Goal: Transaction & Acquisition: Purchase product/service

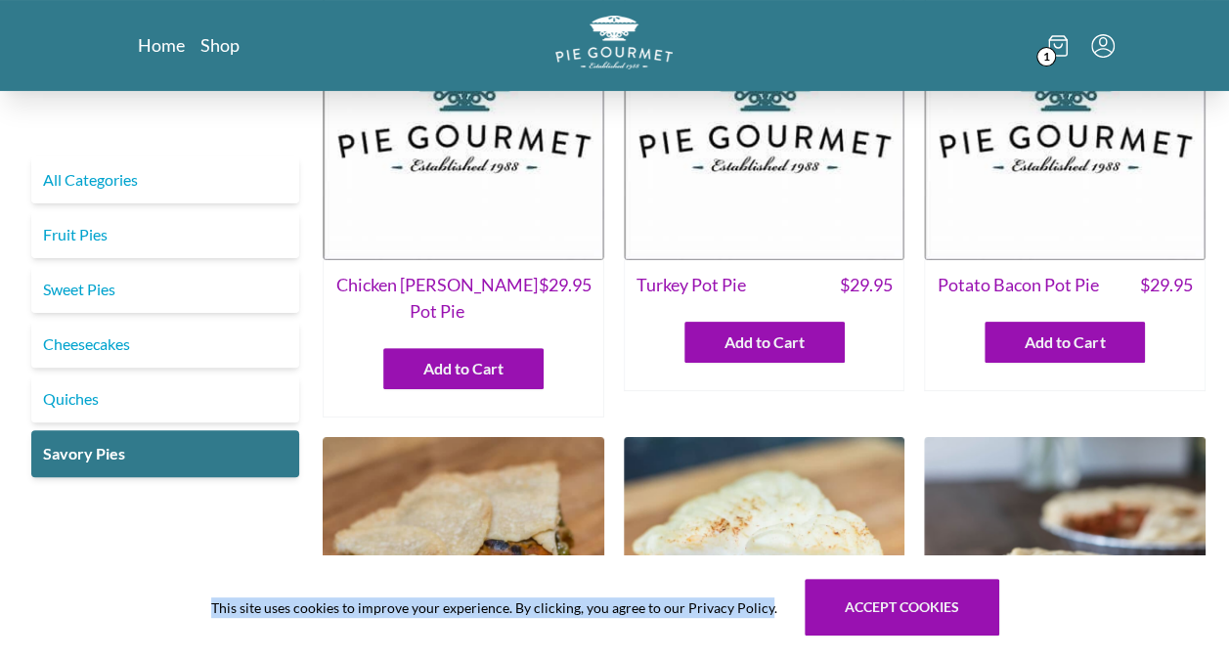
scroll to position [136, 0]
click at [1109, 41] on icon "Menu" at bounding box center [1102, 45] width 23 height 23
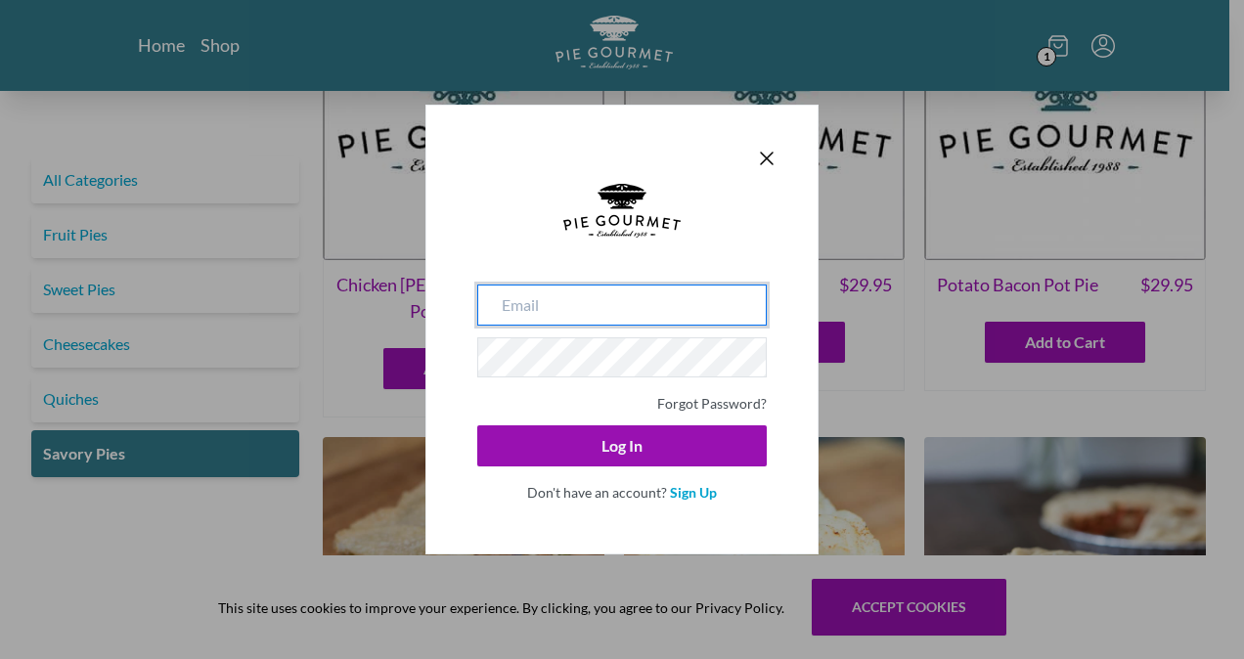
click at [622, 312] on input "email" at bounding box center [621, 305] width 289 height 41
type input "[PERSON_NAME][EMAIL_ADDRESS][PERSON_NAME][DOMAIN_NAME]"
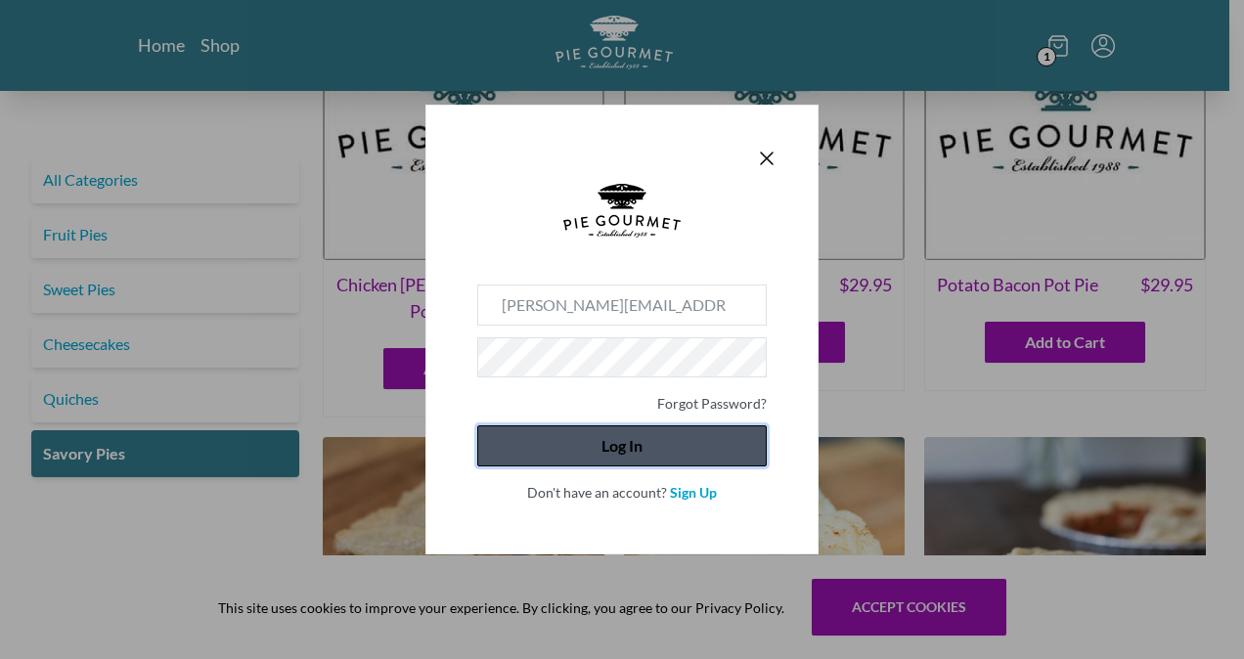
click at [631, 456] on button "Log In" at bounding box center [621, 445] width 289 height 41
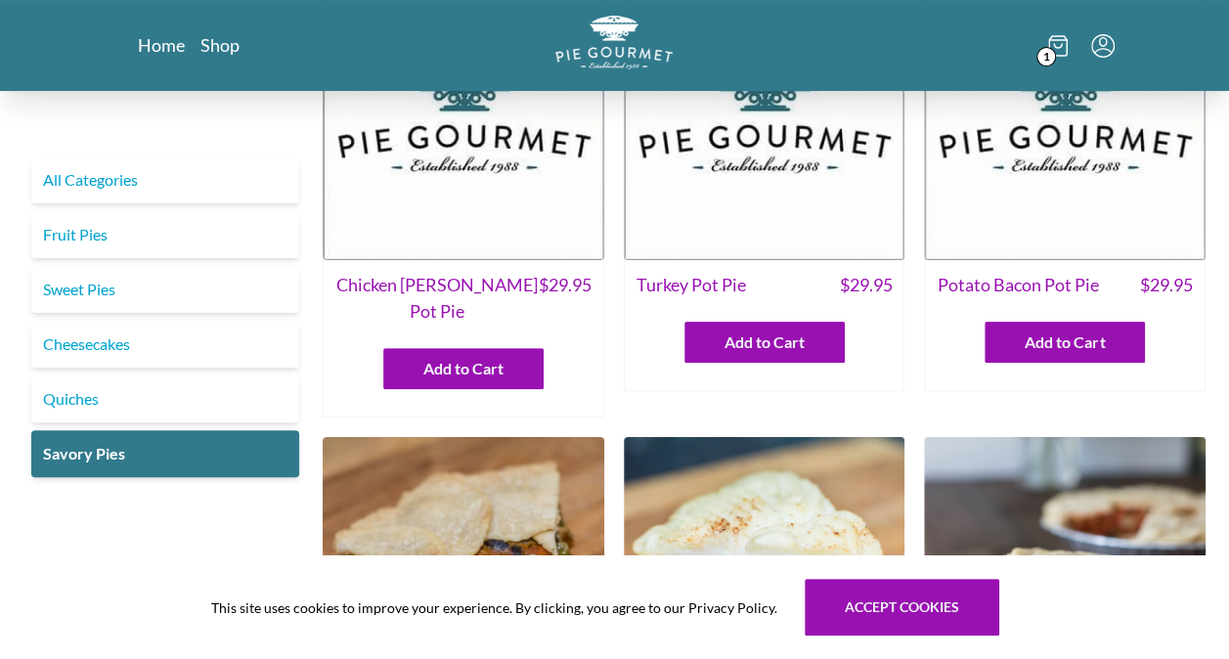
click at [1112, 35] on icon "Menu" at bounding box center [1102, 45] width 23 height 23
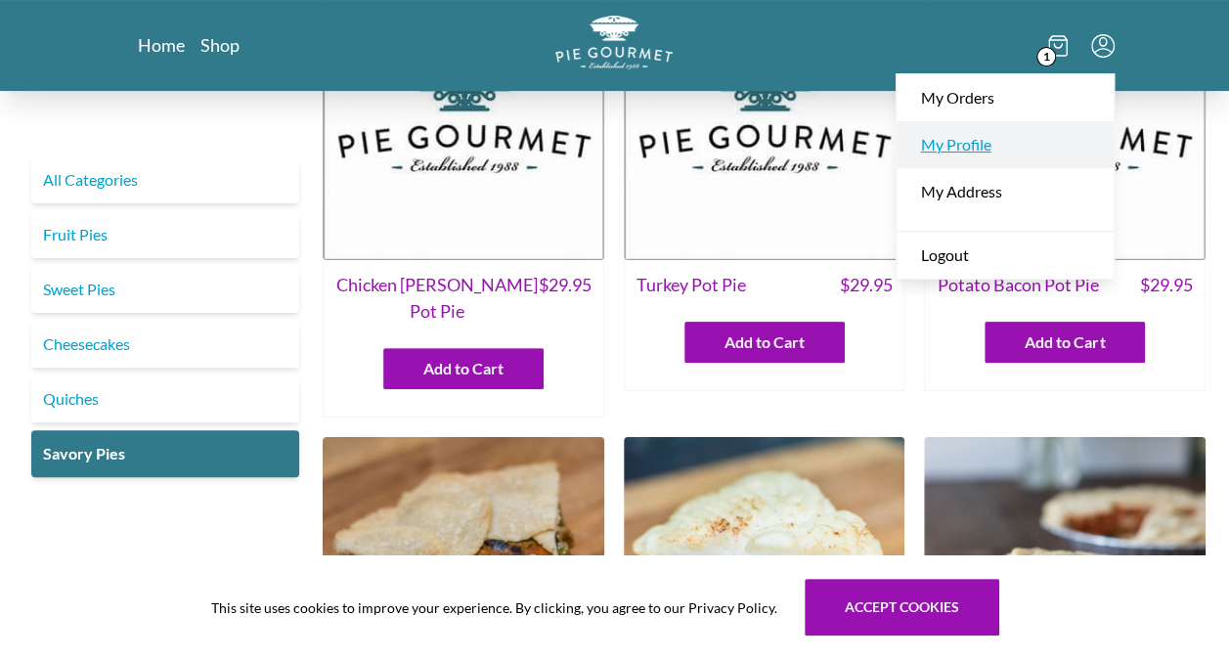
click at [972, 149] on link "My Profile" at bounding box center [1005, 144] width 217 height 47
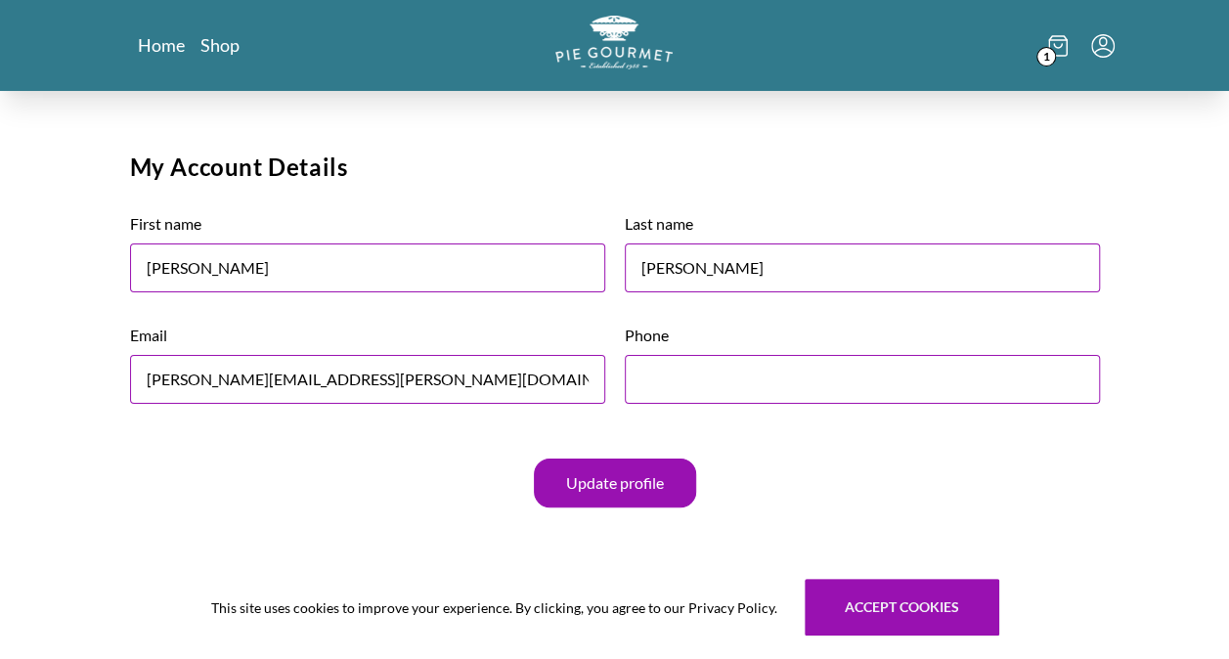
click at [1049, 49] on span "1" at bounding box center [1047, 57] width 20 height 20
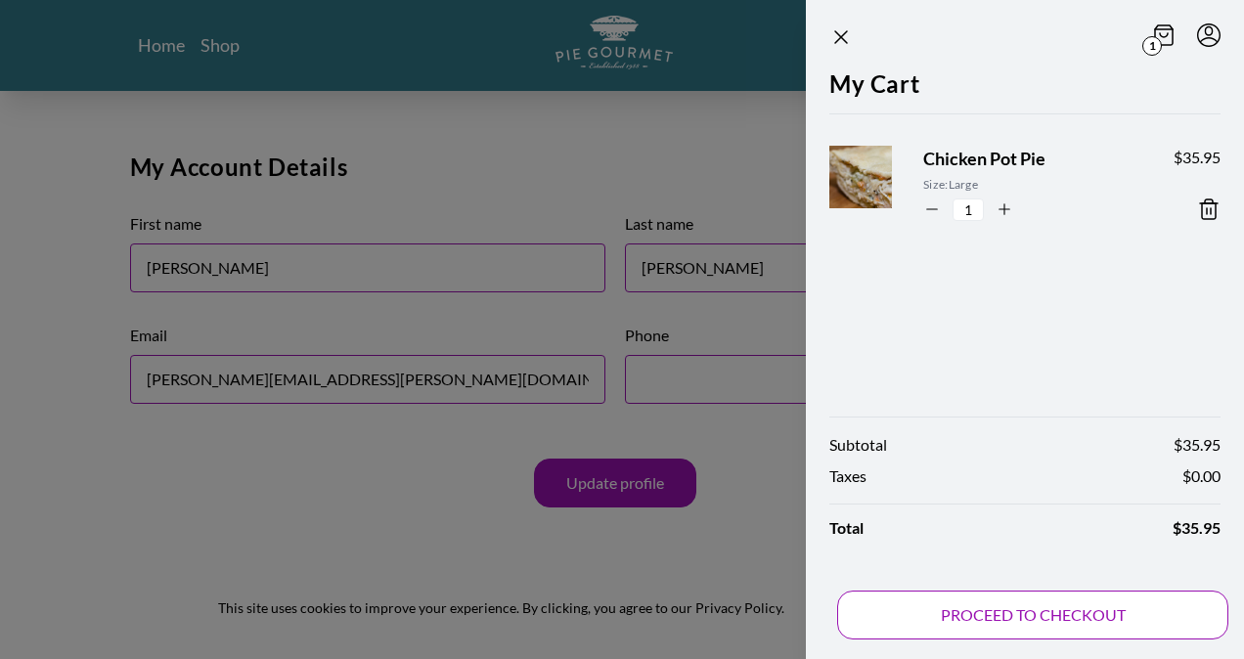
click at [870, 618] on button "PROCEED TO CHECKOUT" at bounding box center [1032, 615] width 391 height 49
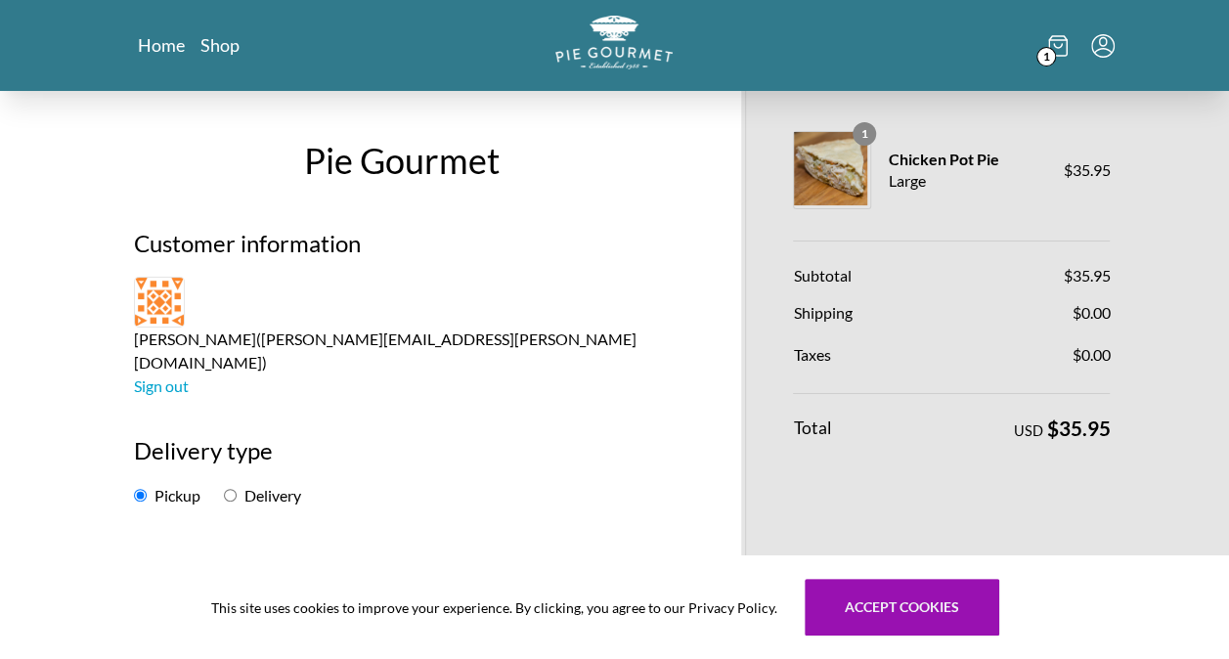
click at [228, 489] on input "Delivery" at bounding box center [230, 495] width 13 height 13
radio input "true"
select select "-1"
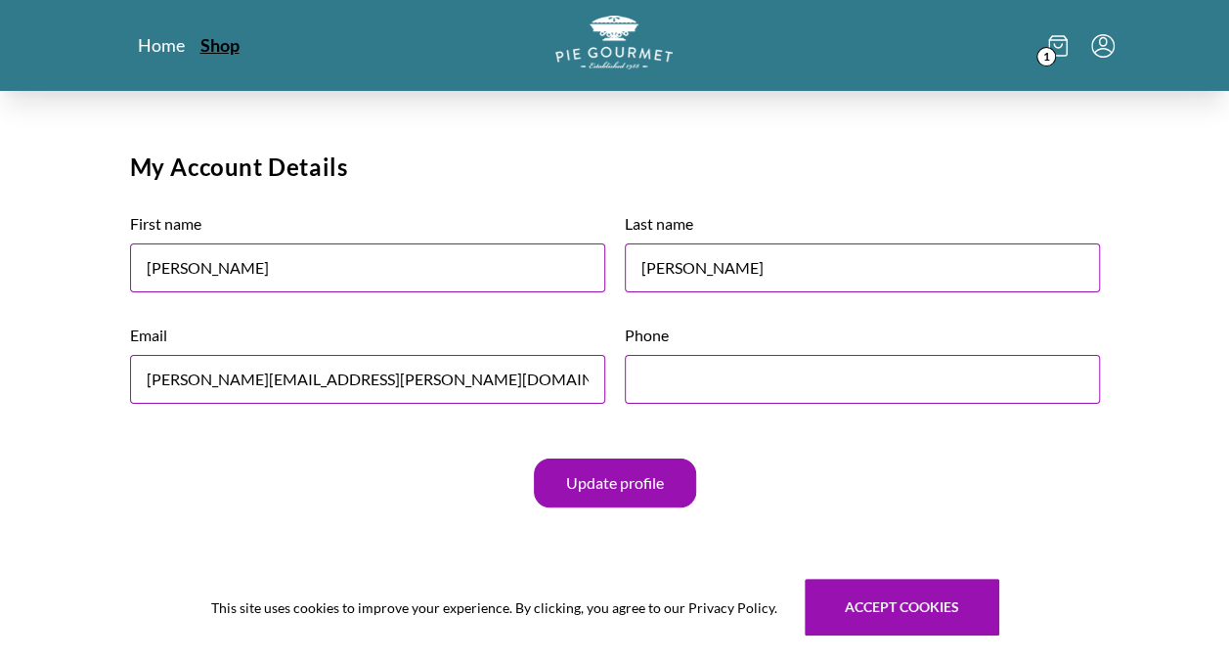
click at [219, 47] on link "Shop" at bounding box center [219, 44] width 39 height 23
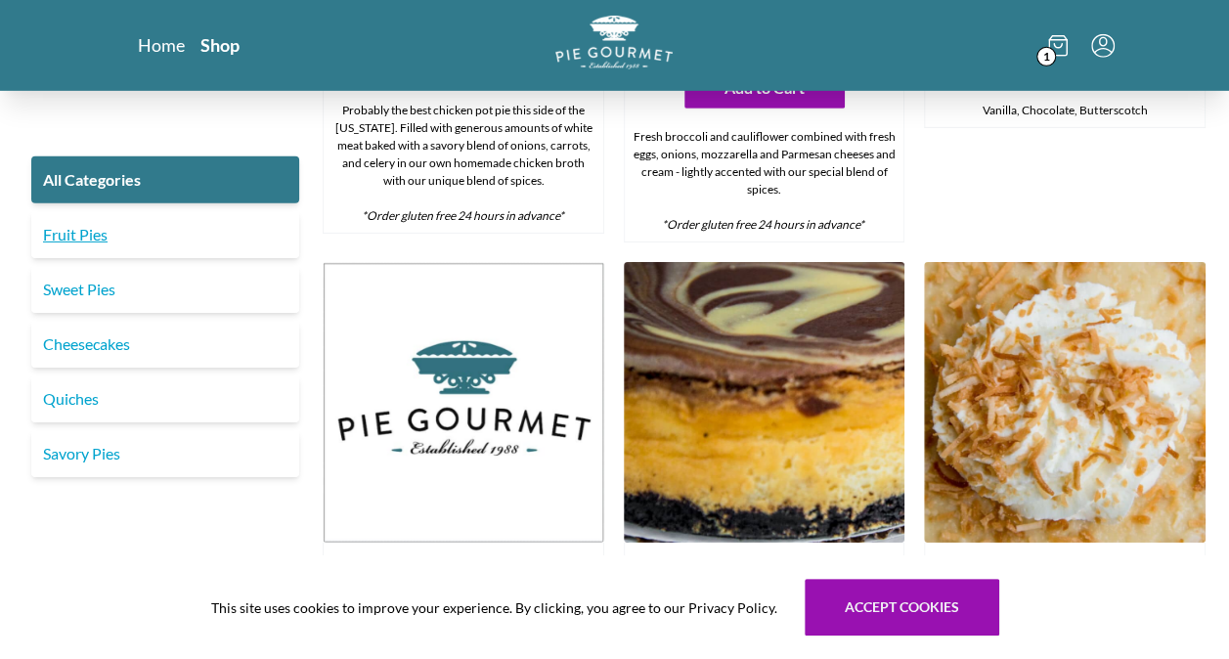
scroll to position [2994, 0]
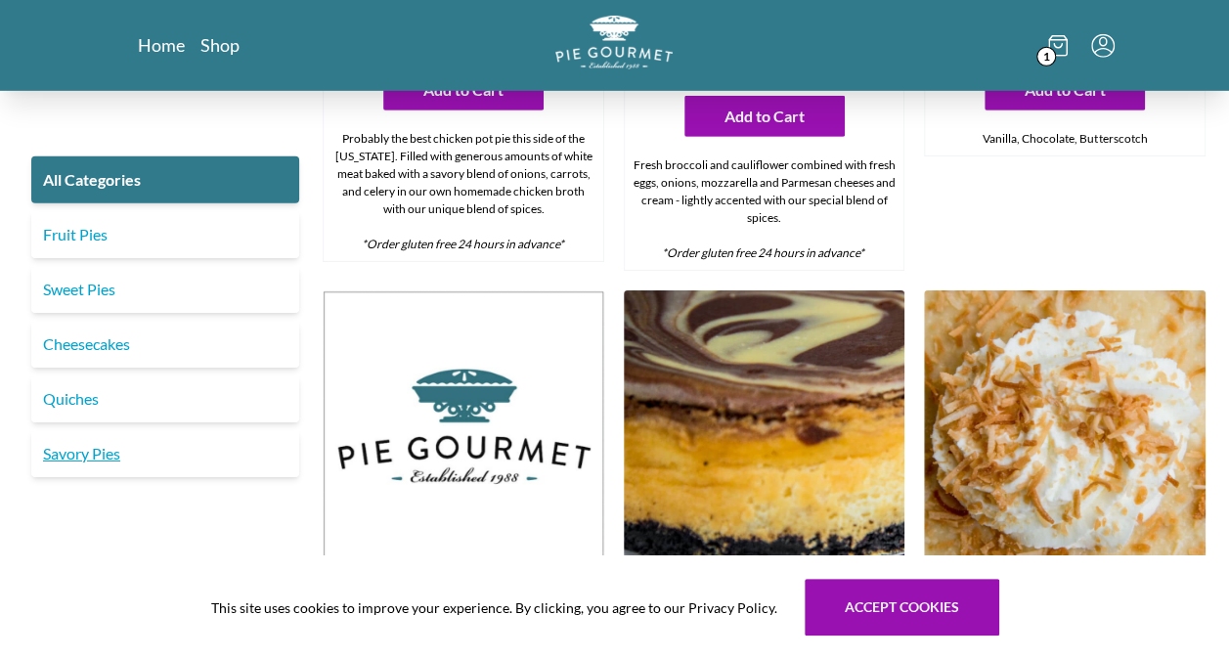
click at [76, 461] on link "Savory Pies" at bounding box center [165, 453] width 268 height 47
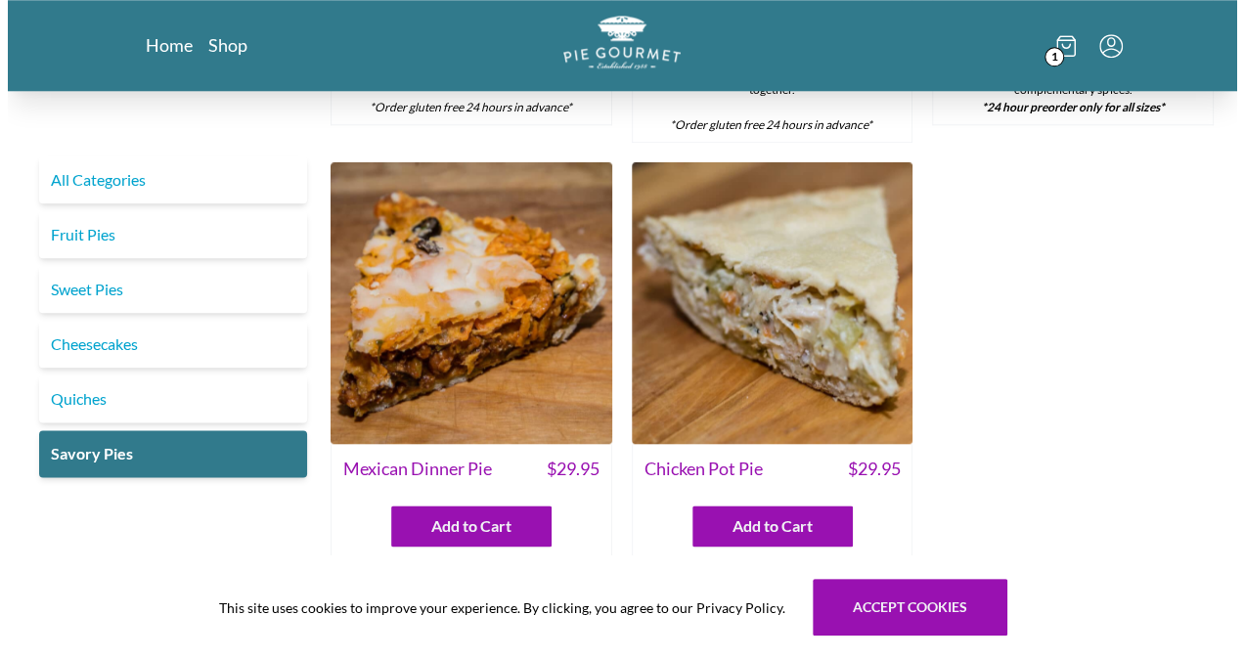
scroll to position [966, 0]
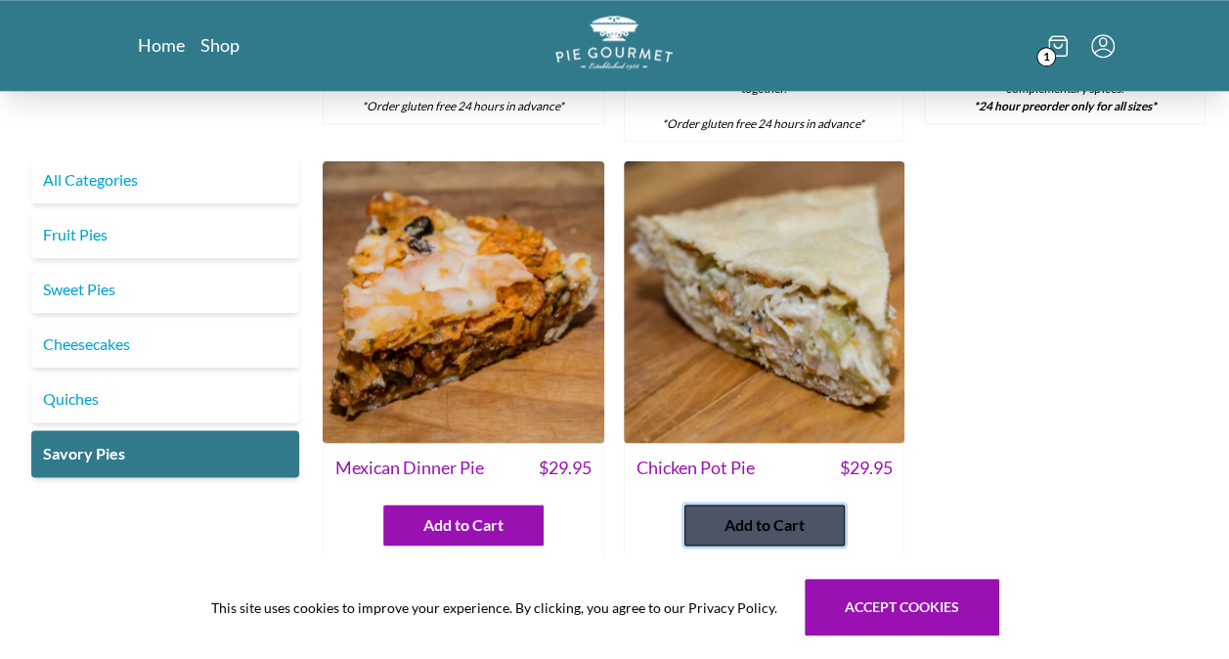
click at [737, 513] on span "Add to Cart" at bounding box center [765, 524] width 80 height 23
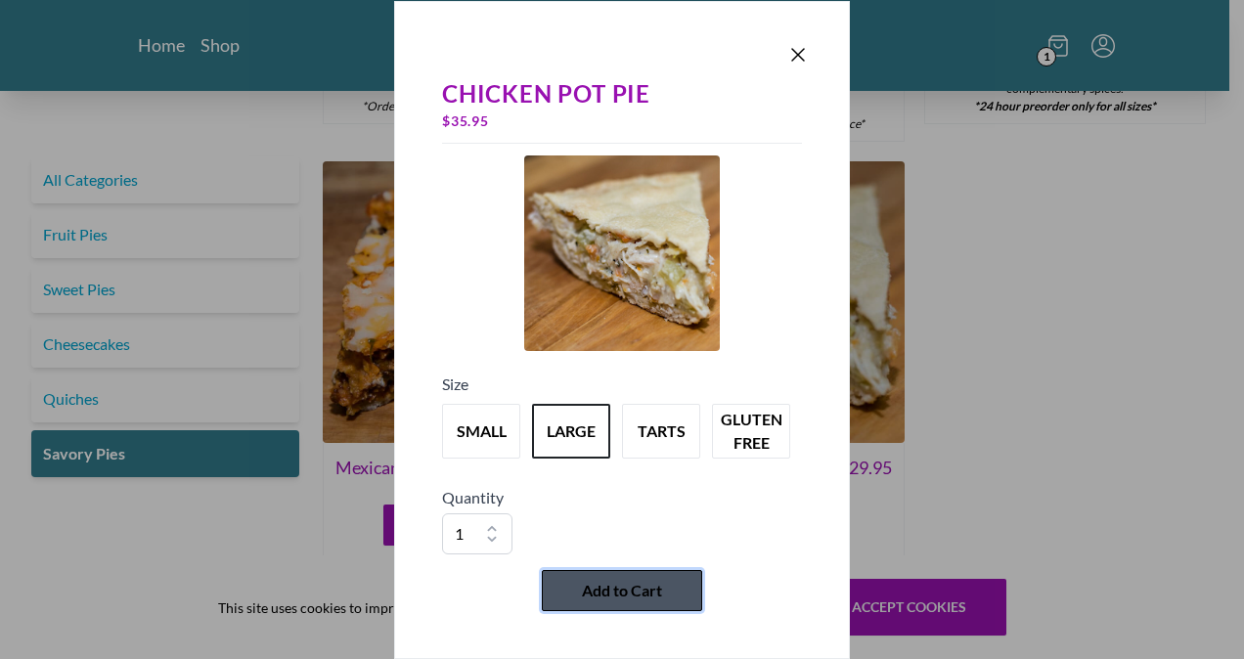
click at [604, 585] on span "Add to Cart" at bounding box center [622, 590] width 80 height 23
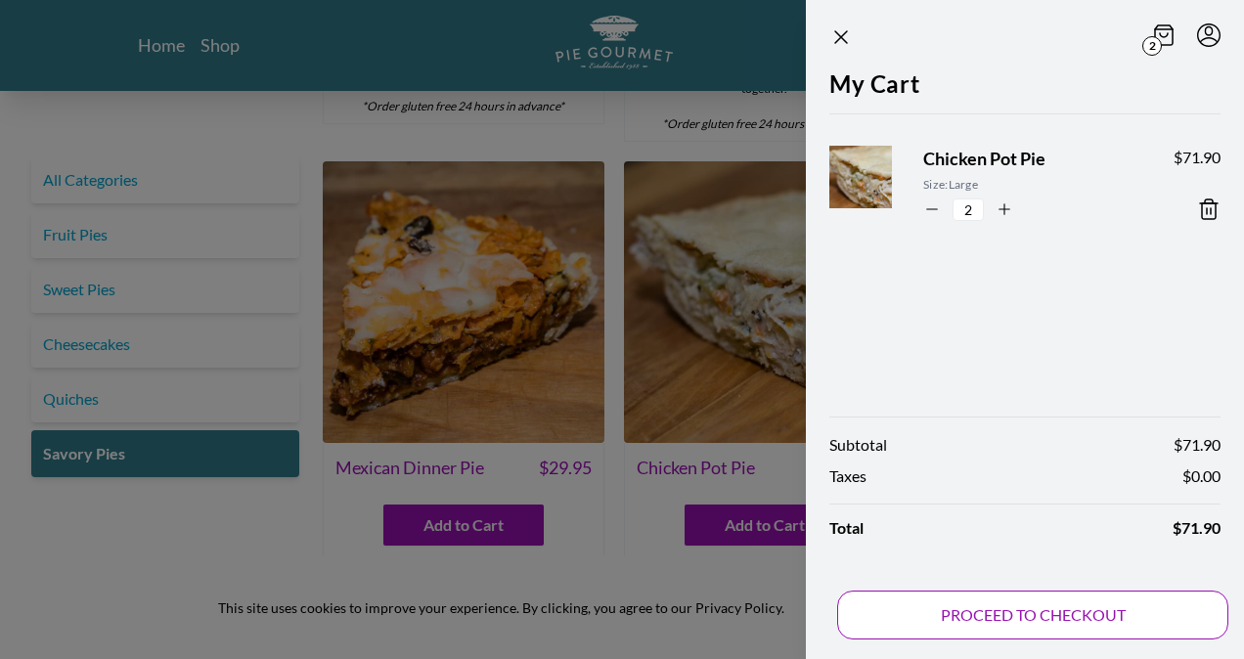
click at [980, 616] on button "PROCEED TO CHECKOUT" at bounding box center [1032, 615] width 391 height 49
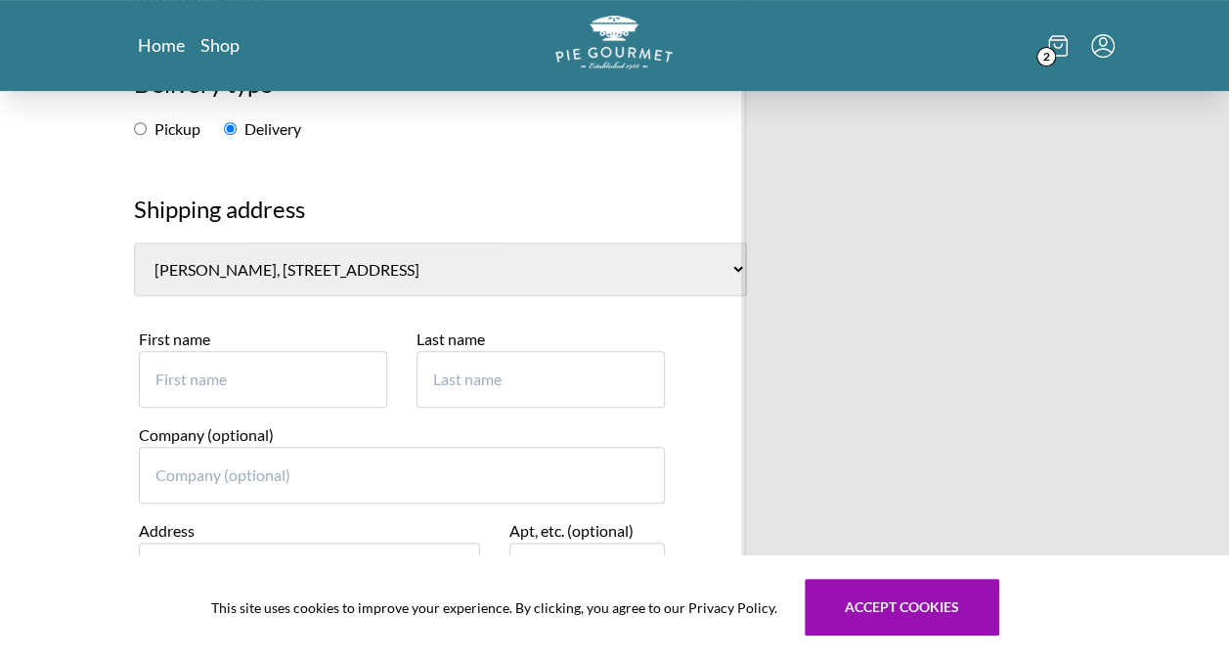
scroll to position [337, 0]
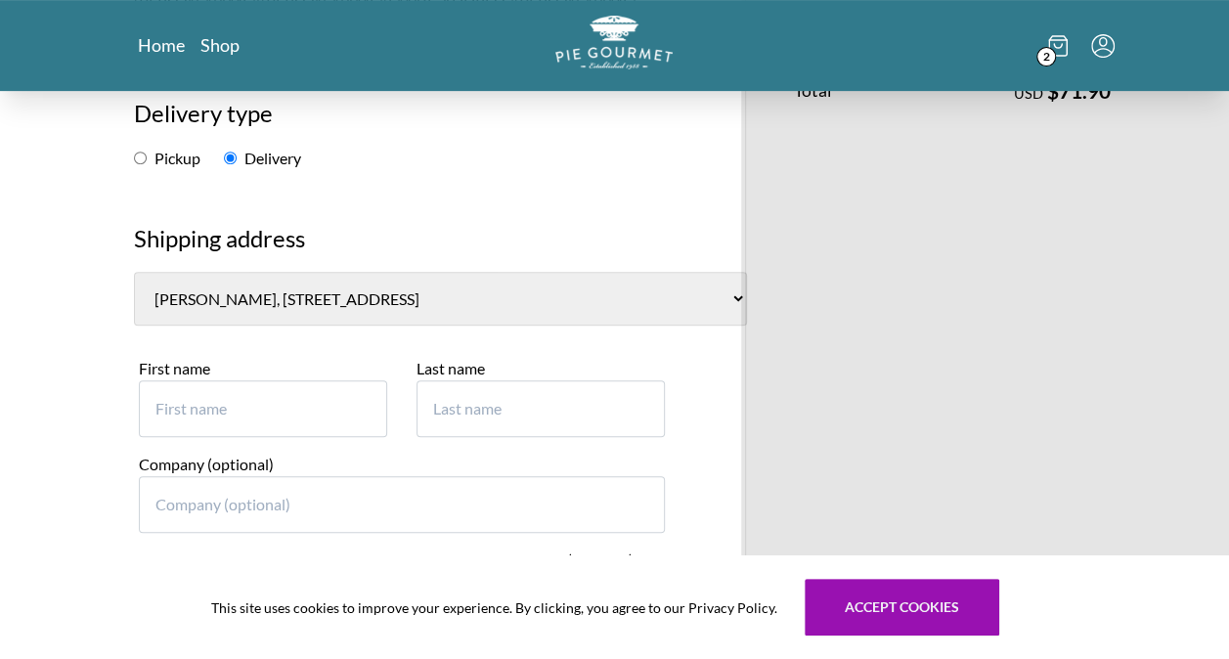
click at [507, 272] on select "[PERSON_NAME], [STREET_ADDRESS] [PERSON_NAME], [STREET_ADDRESS][PERSON_NAME] Ne…" at bounding box center [440, 299] width 613 height 54
select select "0"
click at [134, 272] on select "[PERSON_NAME], [STREET_ADDRESS] [PERSON_NAME], [STREET_ADDRESS][PERSON_NAME] Ne…" at bounding box center [440, 299] width 613 height 54
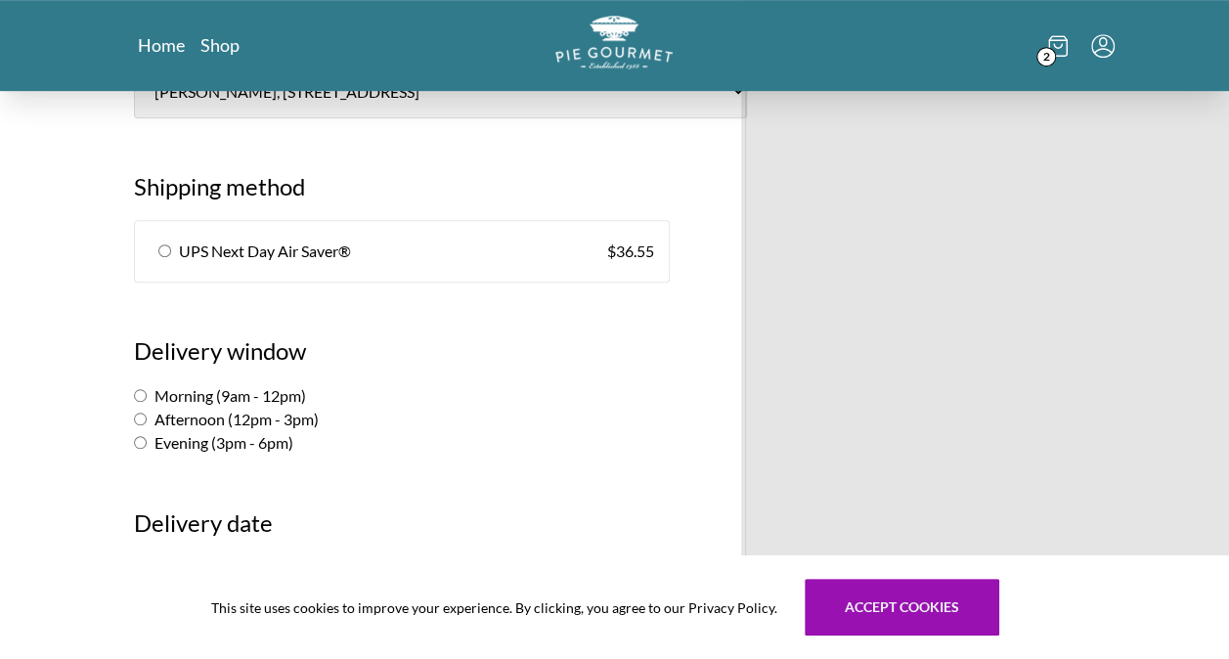
scroll to position [544, 0]
click at [134, 414] on input "Afternoon (12pm - 3pm)" at bounding box center [140, 420] width 13 height 13
radio input "true"
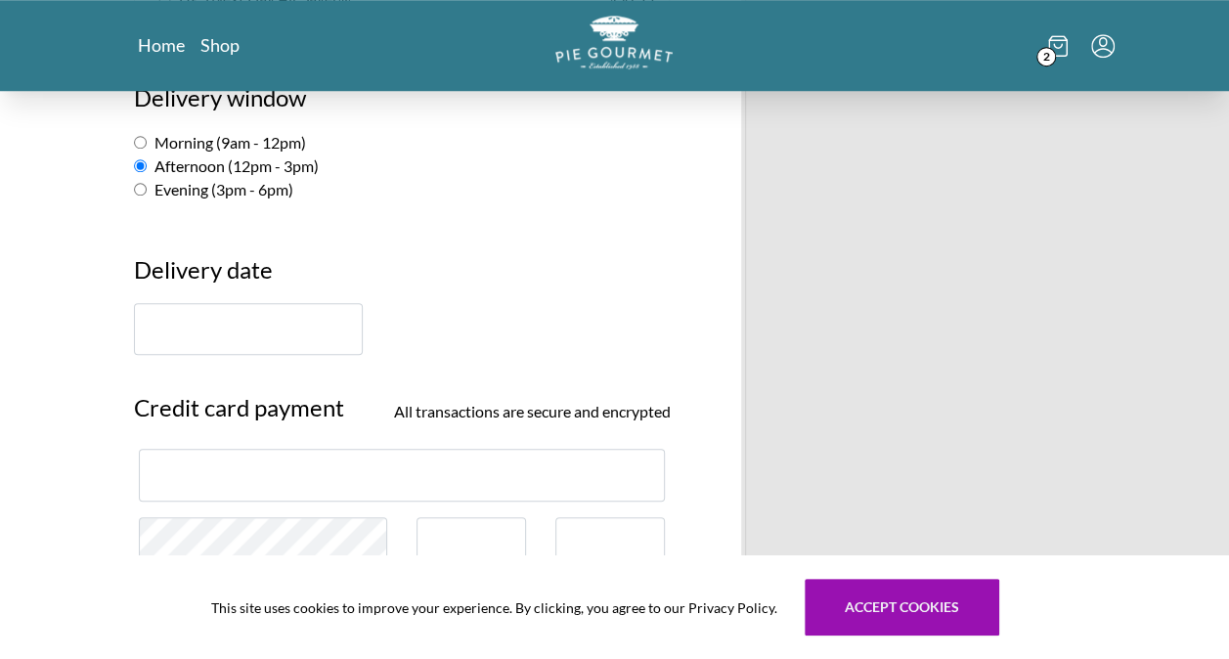
scroll to position [796, 0]
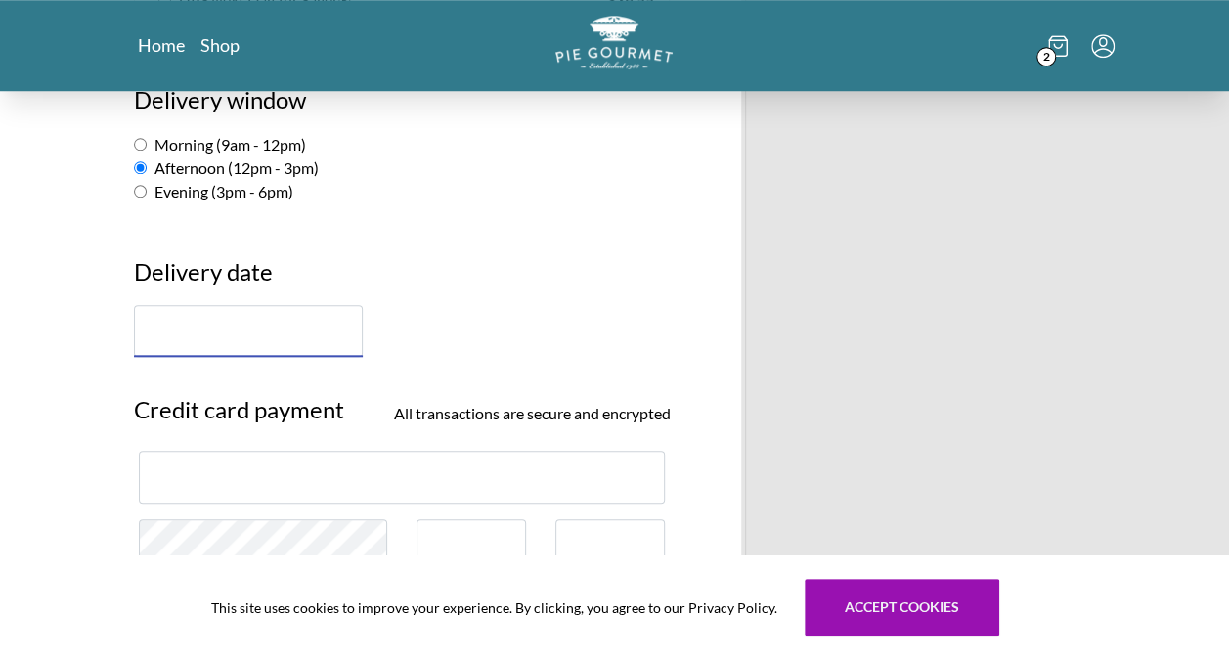
click at [239, 305] on input "text" at bounding box center [248, 331] width 229 height 52
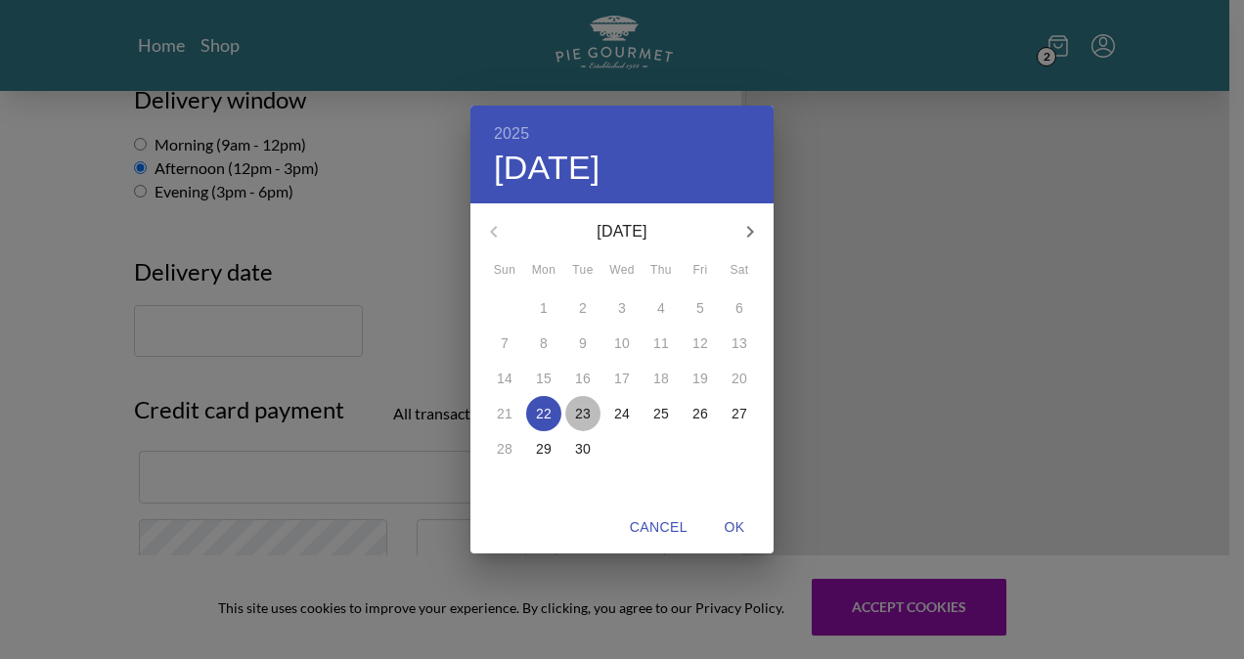
click at [585, 407] on p "23" at bounding box center [583, 414] width 16 height 20
click at [733, 524] on span "OK" at bounding box center [734, 527] width 47 height 24
type input "[DATE]"
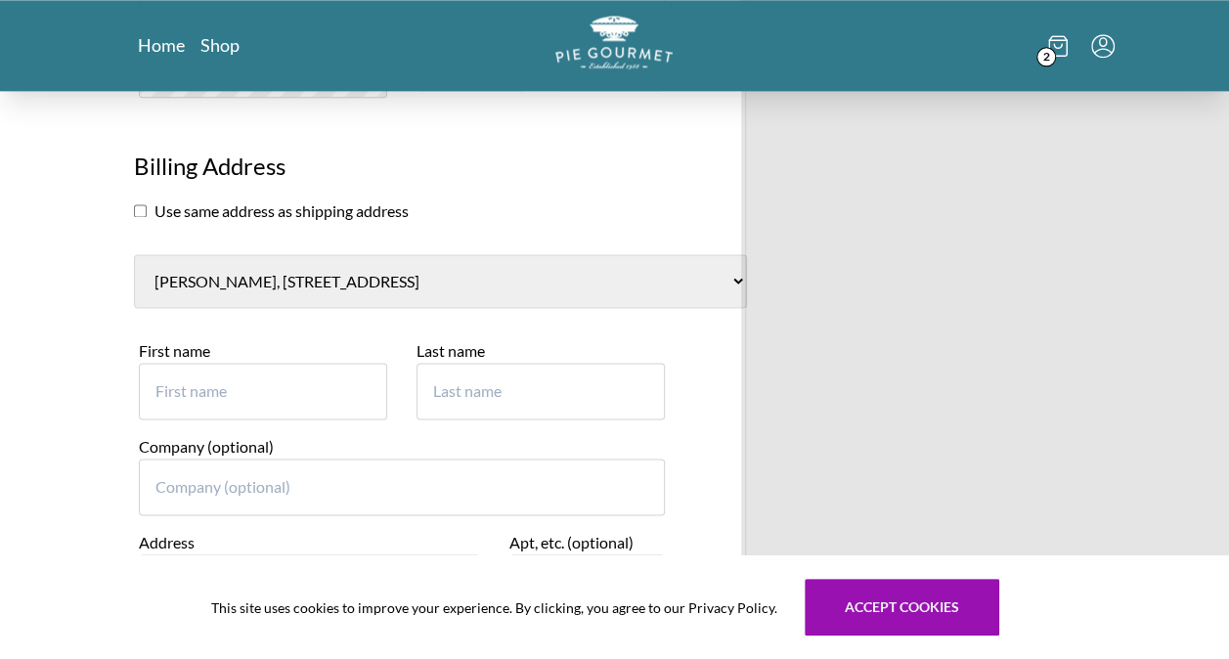
scroll to position [1213, 0]
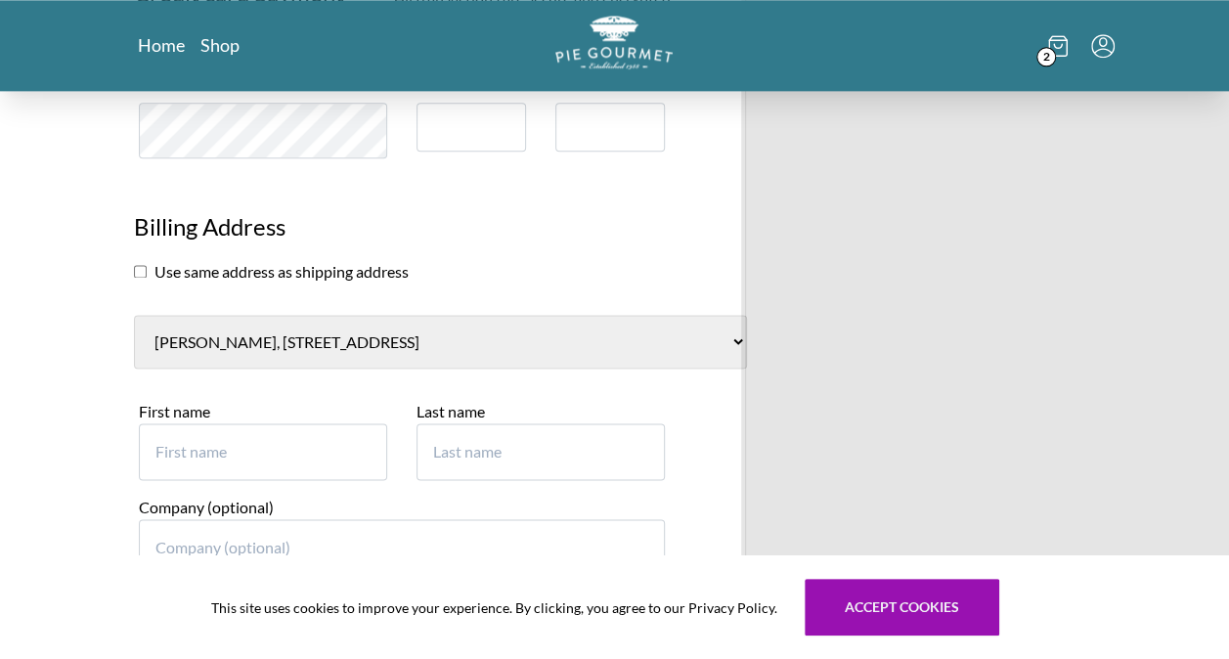
click at [141, 265] on input "checkbox" at bounding box center [140, 271] width 13 height 13
checkbox input "true"
select select "0"
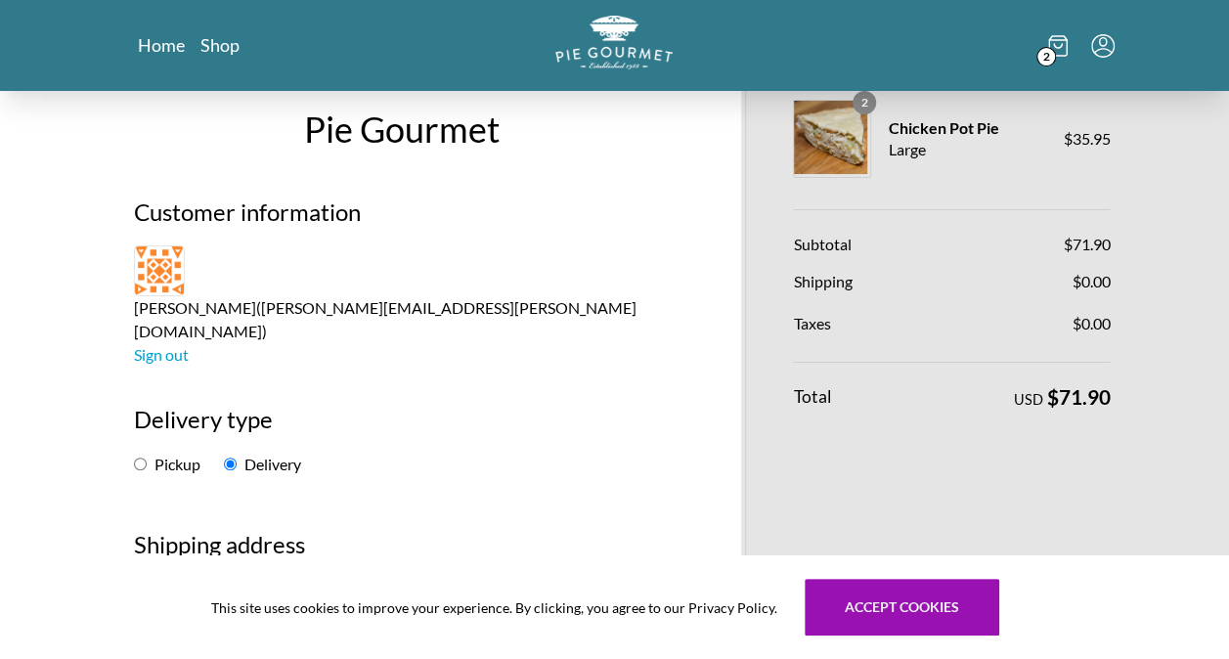
scroll to position [0, 0]
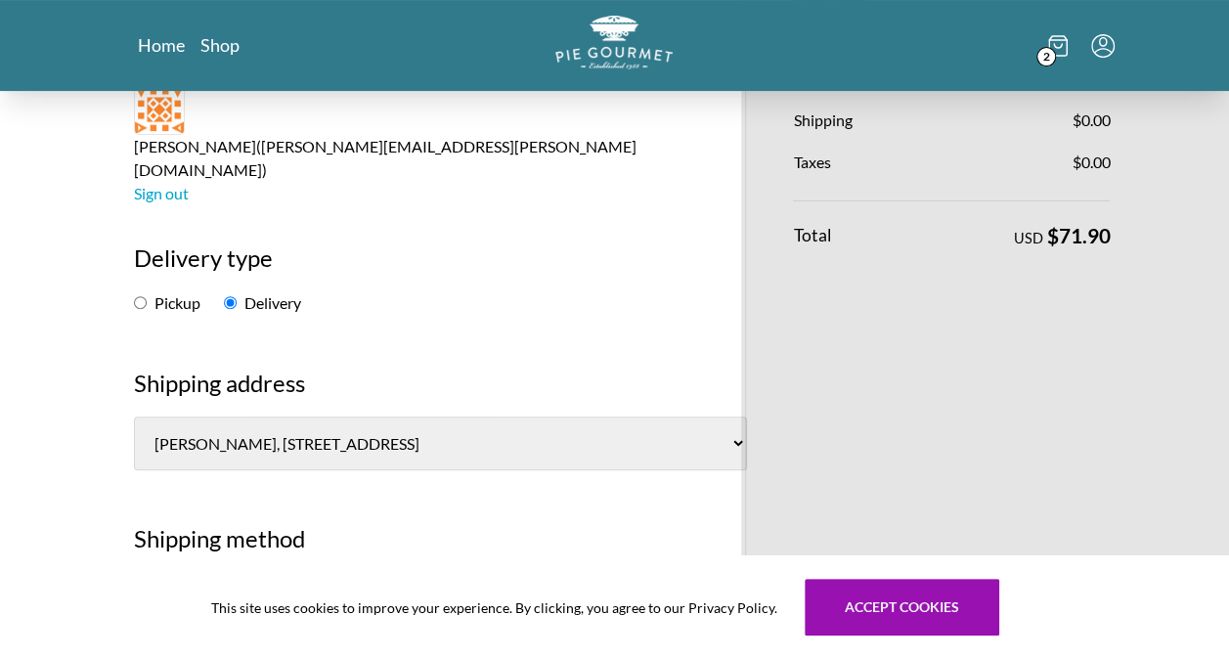
scroll to position [194, 0]
click at [145, 295] on input "Pickup" at bounding box center [140, 301] width 13 height 13
radio input "true"
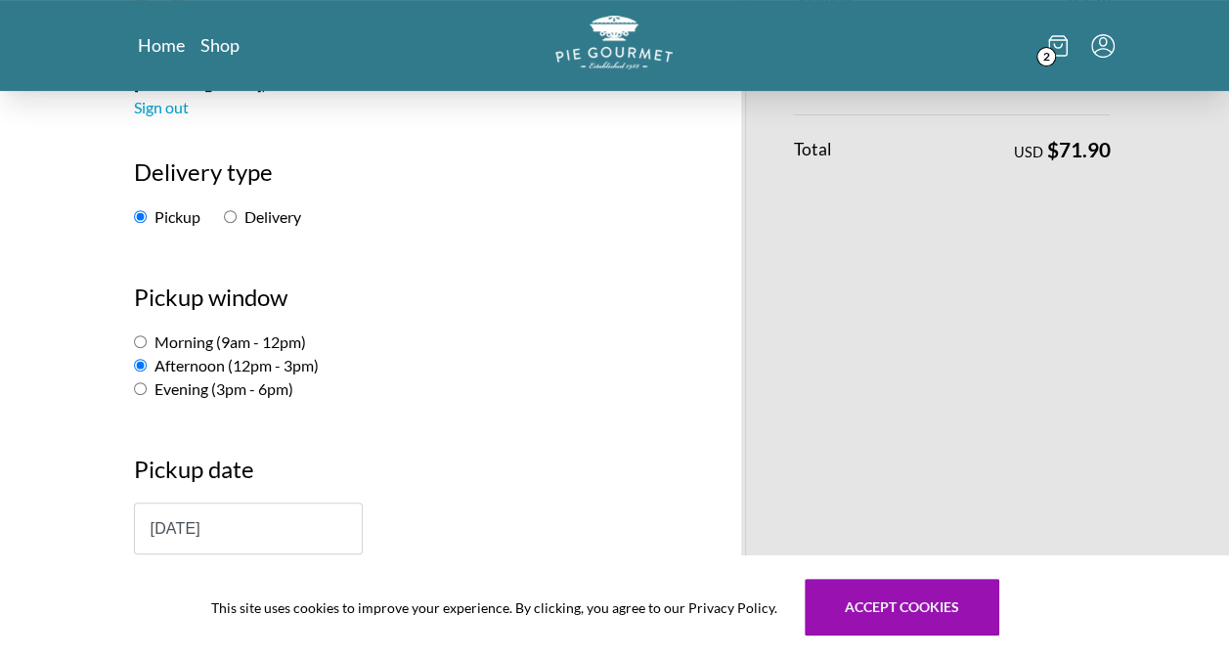
scroll to position [499, 0]
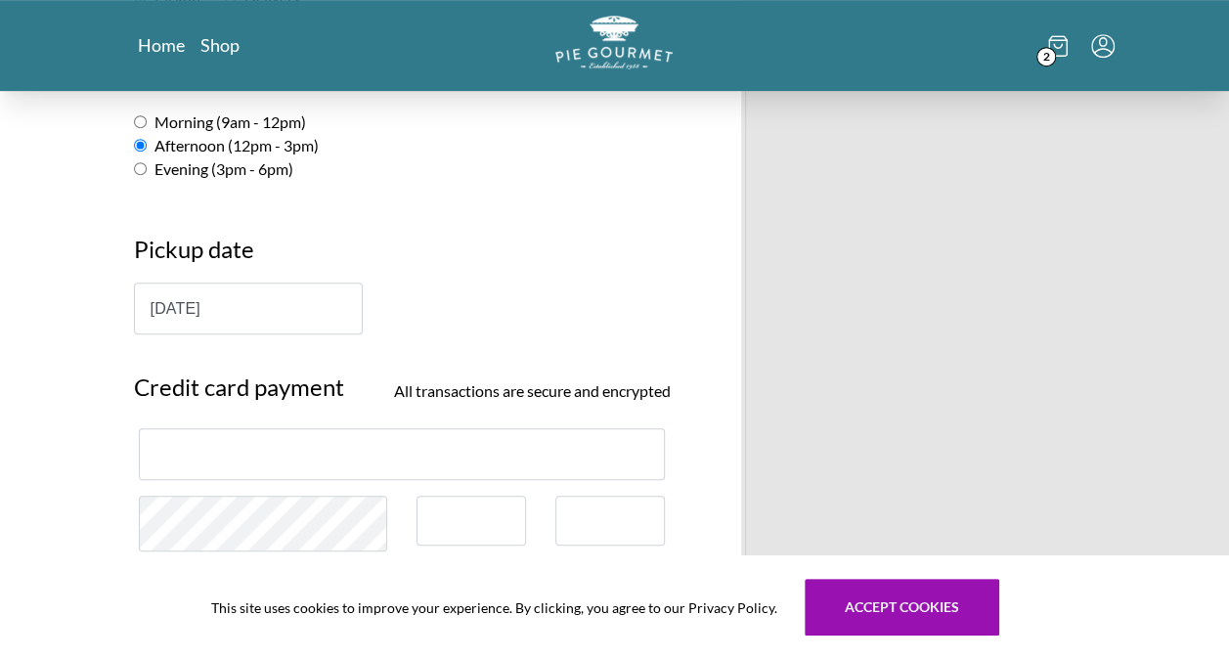
click at [467, 496] on div at bounding box center [472, 521] width 110 height 50
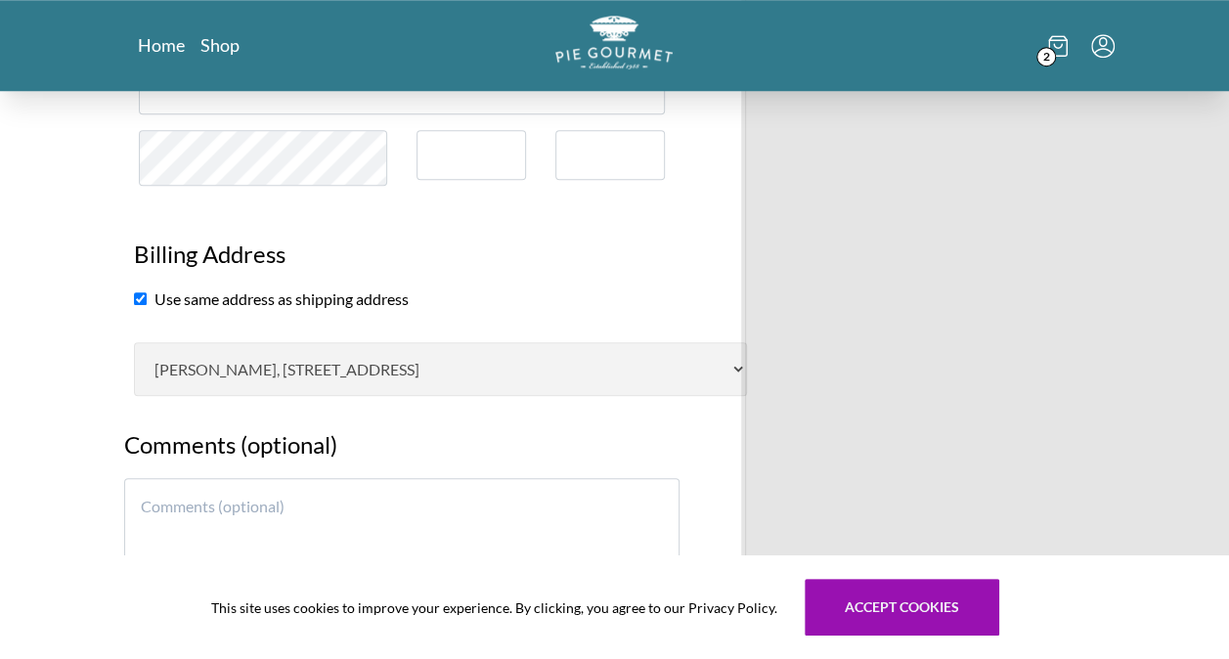
scroll to position [866, 0]
click at [248, 477] on textarea at bounding box center [402, 540] width 556 height 127
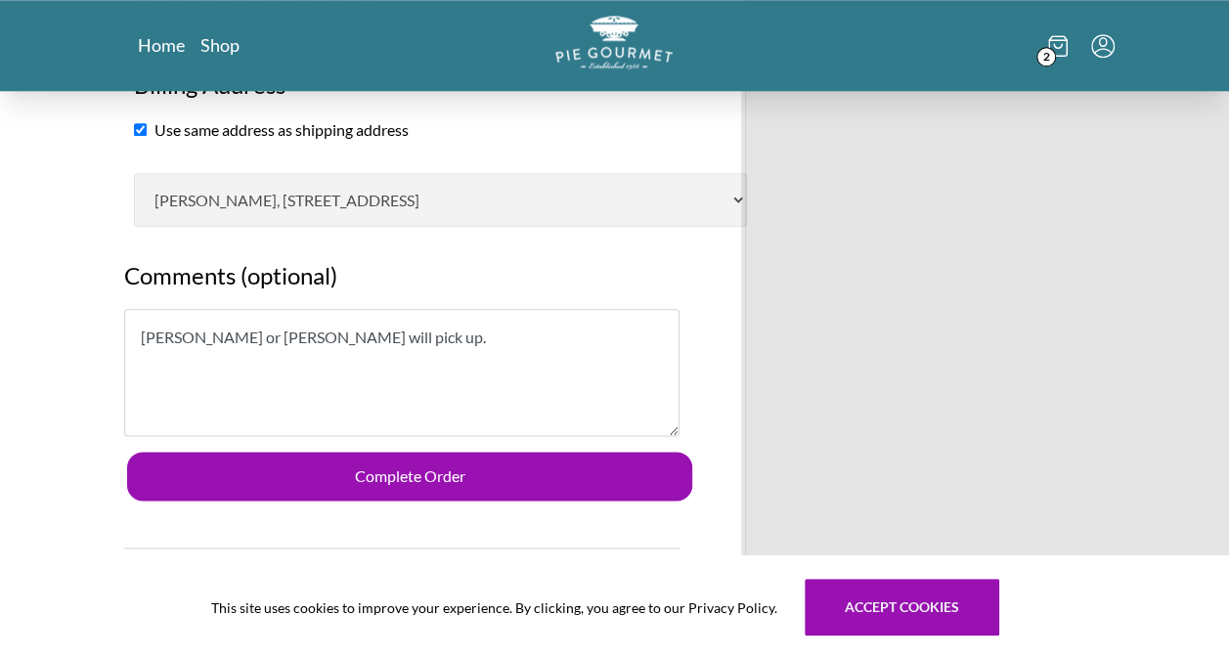
scroll to position [1087, 0]
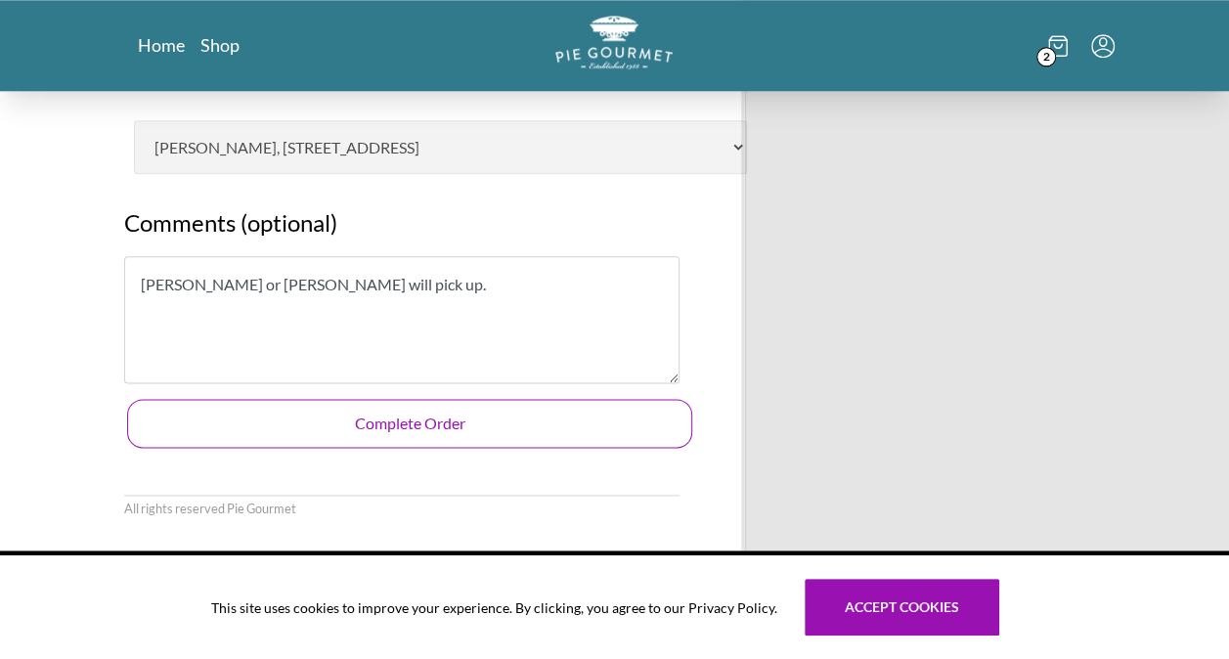
type textarea "[PERSON_NAME] or [PERSON_NAME] will pick up."
click at [321, 399] on button "Complete Order" at bounding box center [410, 423] width 566 height 49
